Goal: Task Accomplishment & Management: Manage account settings

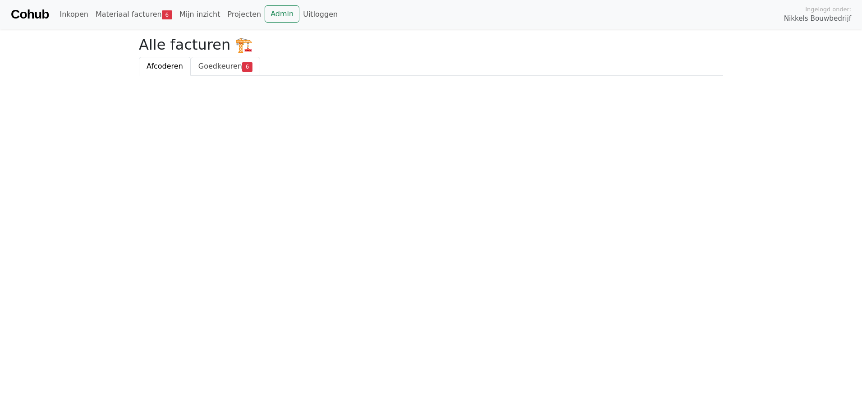
click at [201, 67] on span "Goedkeuren" at bounding box center [220, 66] width 44 height 9
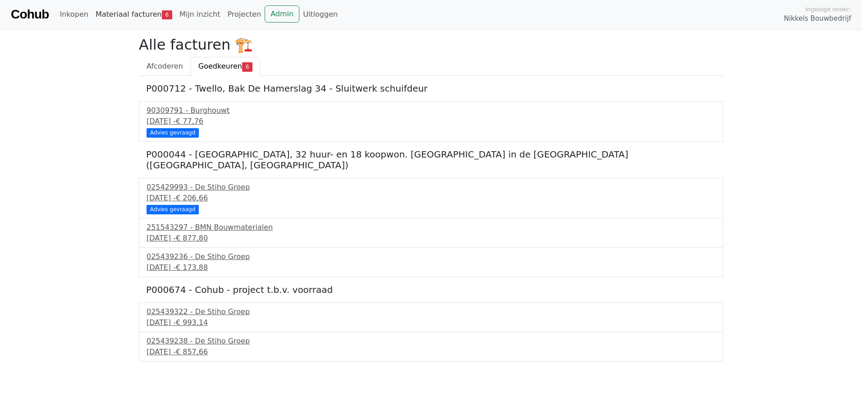
click at [141, 21] on link "Materiaal facturen 6" at bounding box center [134, 14] width 84 height 18
